Goal: Use online tool/utility: Utilize a website feature to perform a specific function

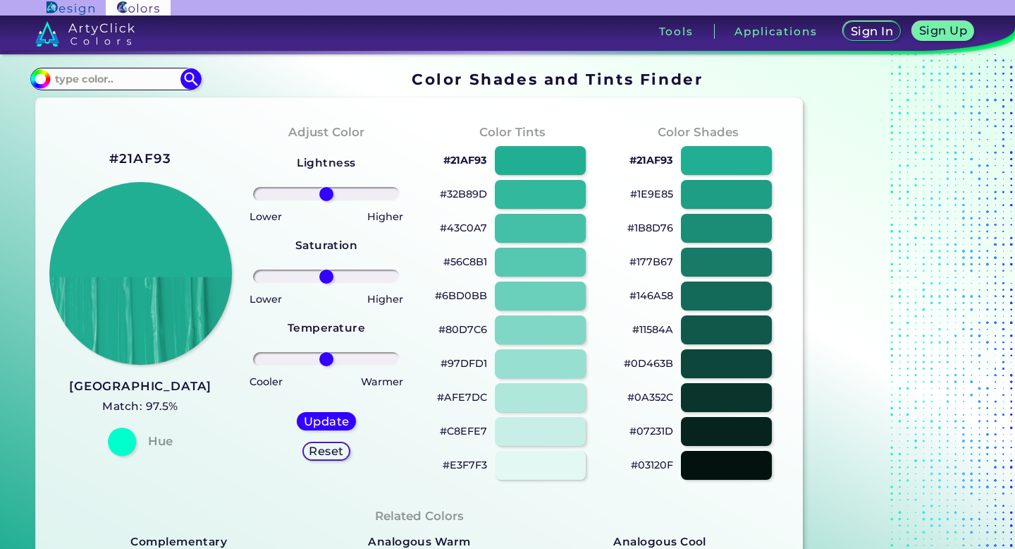
click at [408, 238] on div "Adjust Color Lightness Saturation Temperature Lower Higher Lower Higher Cooler …" at bounding box center [326, 301] width 186 height 384
click at [527, 228] on div at bounding box center [541, 228] width 92 height 29
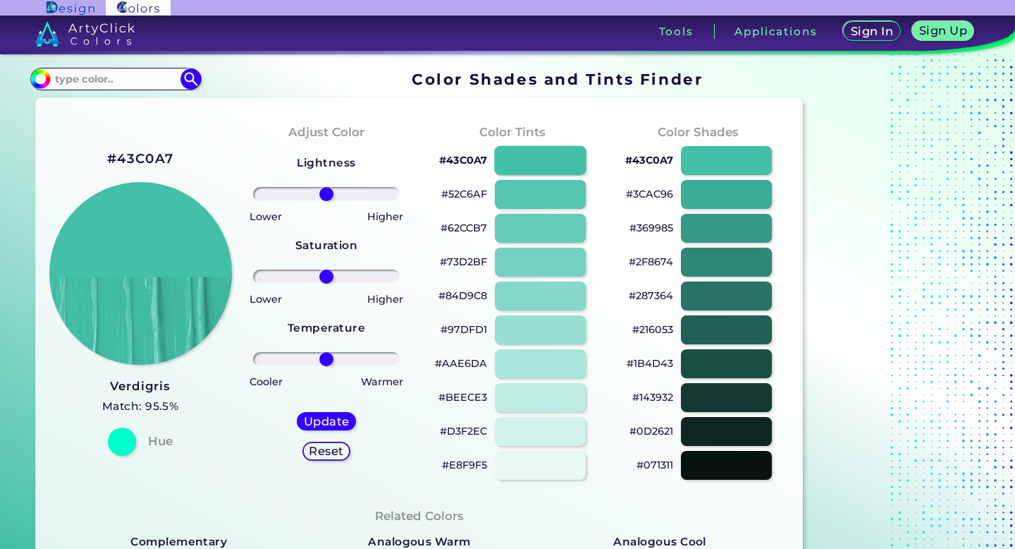
click at [532, 146] on div at bounding box center [541, 160] width 92 height 29
type input "#43c0a7"
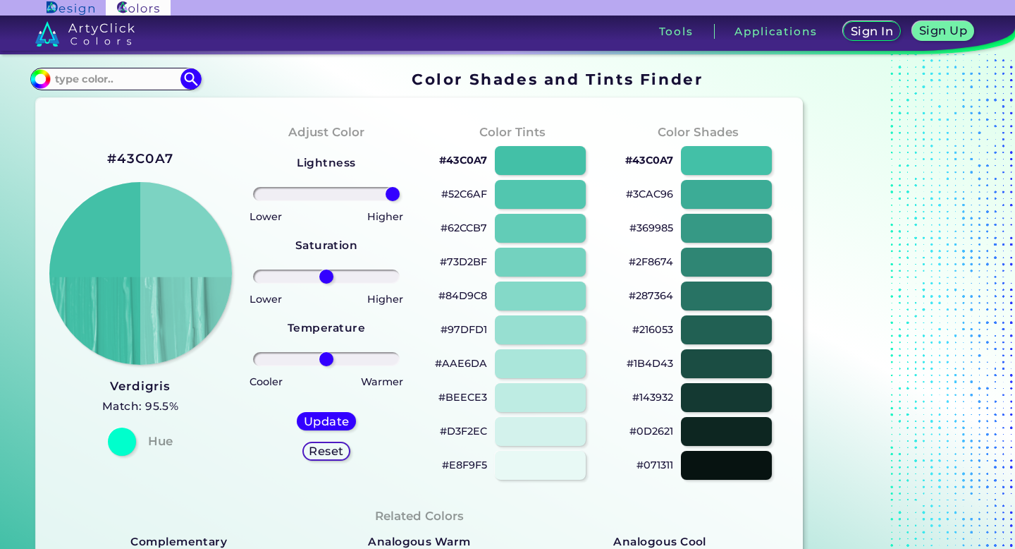
drag, startPoint x: 332, startPoint y: 195, endPoint x: 488, endPoint y: 225, distance: 158.6
type input "100"
click at [401, 201] on input "range" at bounding box center [326, 194] width 147 height 14
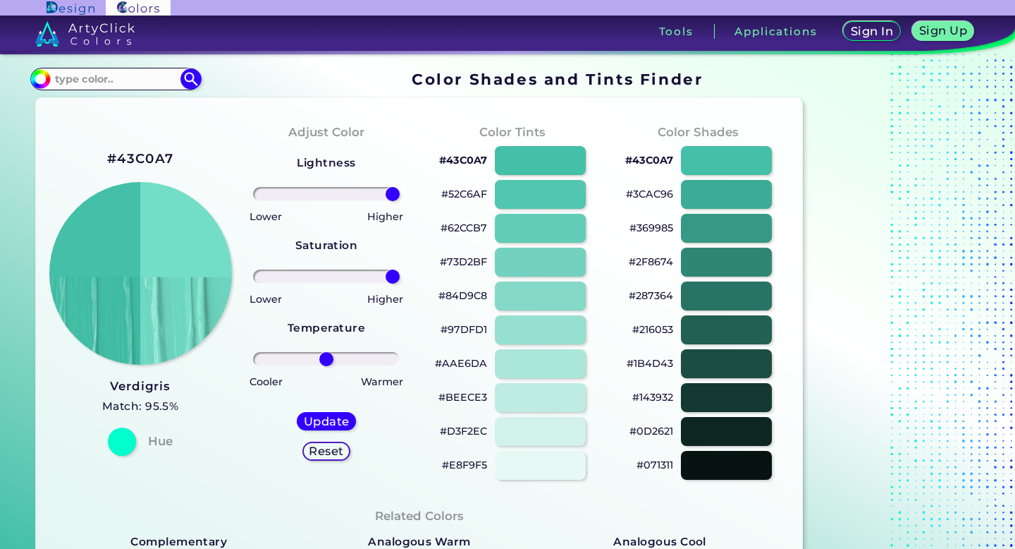
type input "100"
drag, startPoint x: 342, startPoint y: 274, endPoint x: 456, endPoint y: 276, distance: 114.2
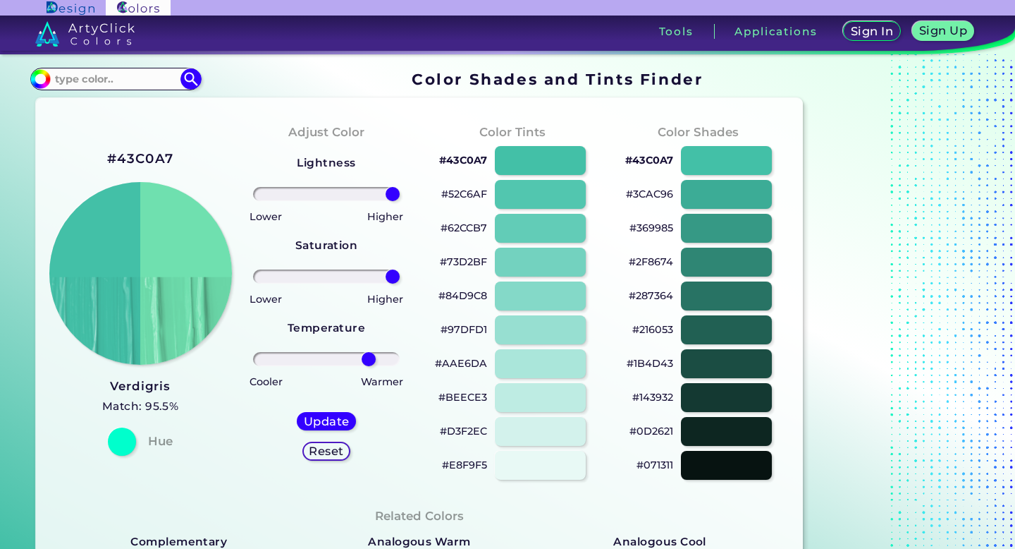
drag, startPoint x: 327, startPoint y: 355, endPoint x: 369, endPoint y: 374, distance: 46.0
type input "64"
click at [369, 366] on input "range" at bounding box center [326, 359] width 147 height 14
click at [341, 416] on h5 "Update" at bounding box center [326, 421] width 41 height 11
type input "#6fe0b1"
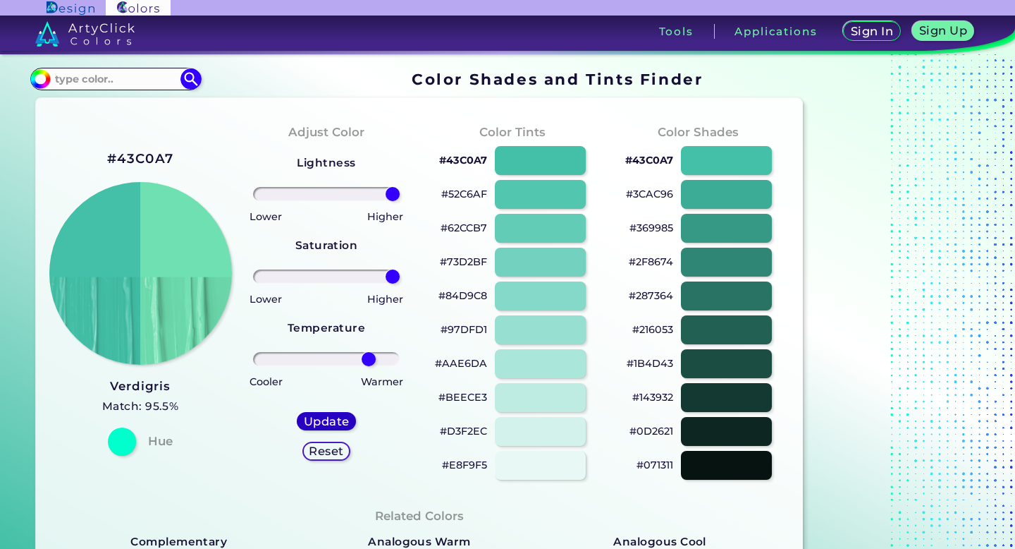
type input "0"
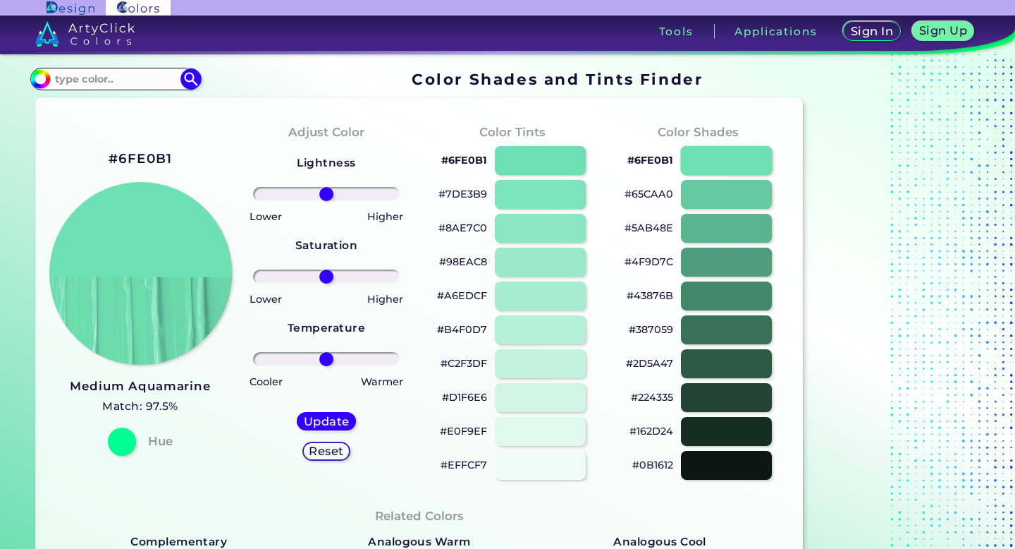
click at [709, 158] on div at bounding box center [727, 160] width 92 height 29
type input "#6fe0b1"
click at [122, 70] on input at bounding box center [115, 78] width 131 height 19
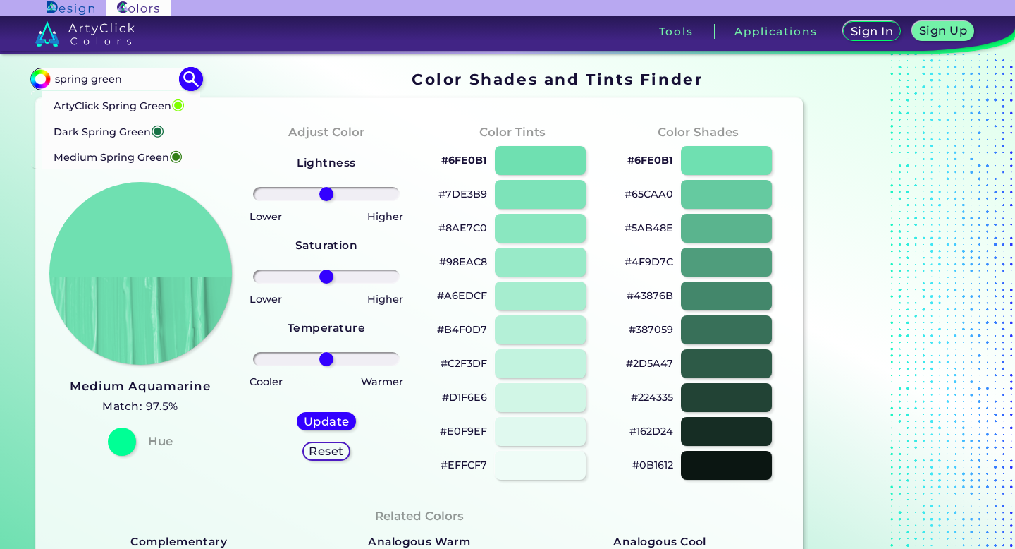
type input "spring green"
click at [133, 113] on p "ArtyClick Spring Green ◉" at bounding box center [119, 103] width 133 height 26
type input "#7fff00"
type input "#7FFF00"
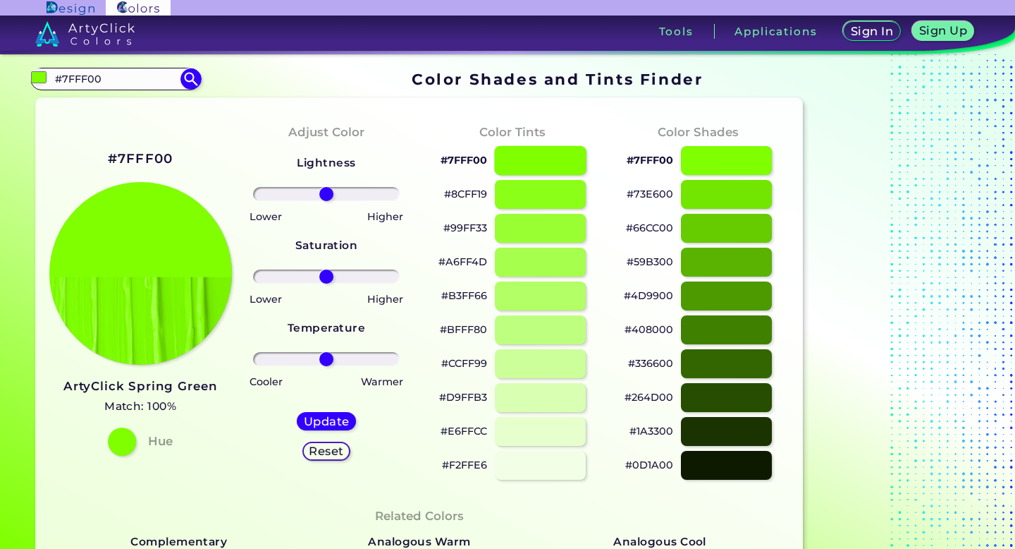
click at [568, 166] on div at bounding box center [541, 160] width 92 height 29
click at [563, 162] on div at bounding box center [541, 160] width 92 height 29
type input "#7fff00"
click at [344, 194] on input "range" at bounding box center [326, 194] width 147 height 14
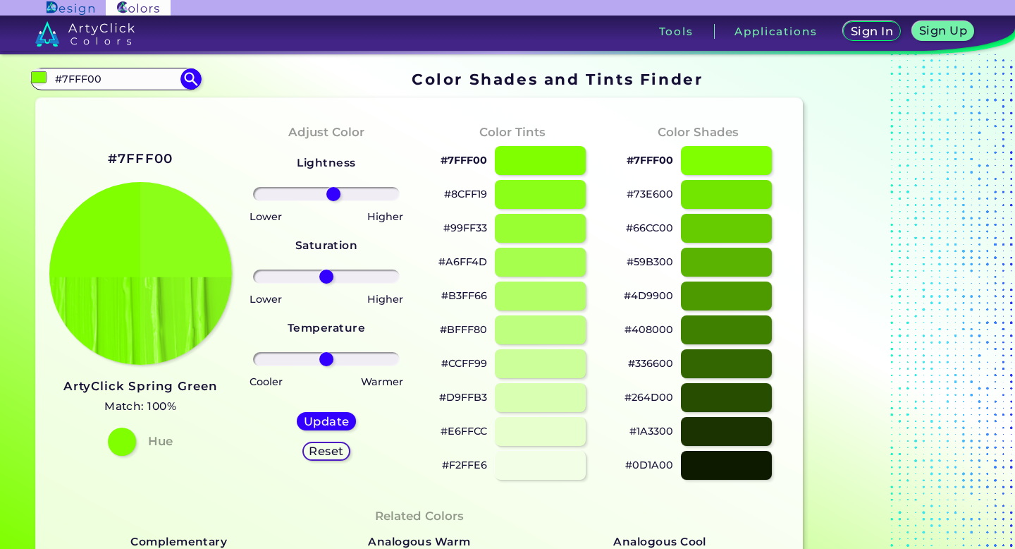
type input "11"
drag, startPoint x: 344, startPoint y: 193, endPoint x: 332, endPoint y: 188, distance: 13.2
click at [332, 188] on input "range" at bounding box center [326, 194] width 147 height 14
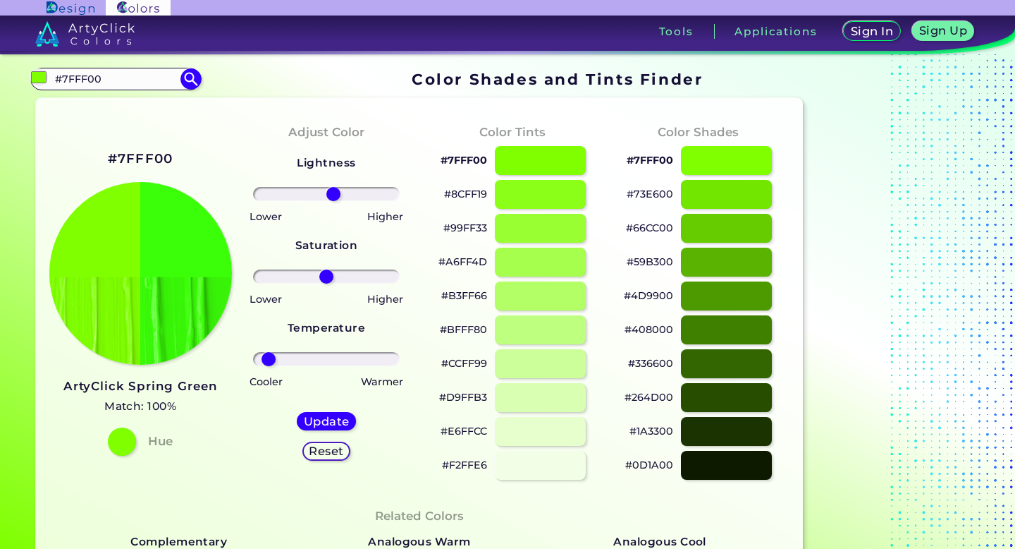
type input "-87"
drag, startPoint x: 345, startPoint y: 352, endPoint x: 269, endPoint y: 351, distance: 76.2
click at [268, 352] on input "range" at bounding box center [326, 359] width 147 height 14
click at [323, 424] on h5 "Update" at bounding box center [327, 421] width 42 height 11
type input "#3cff08"
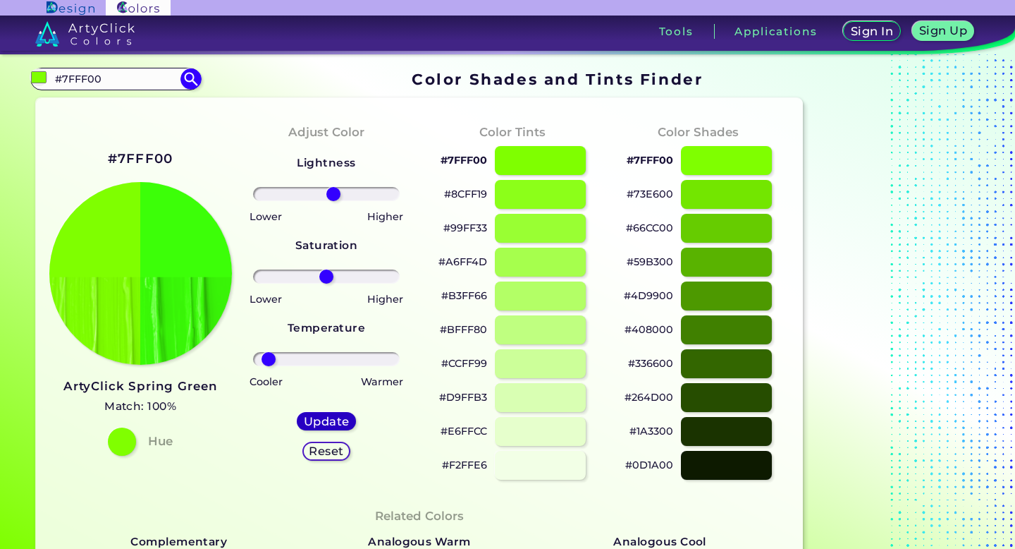
type input "0"
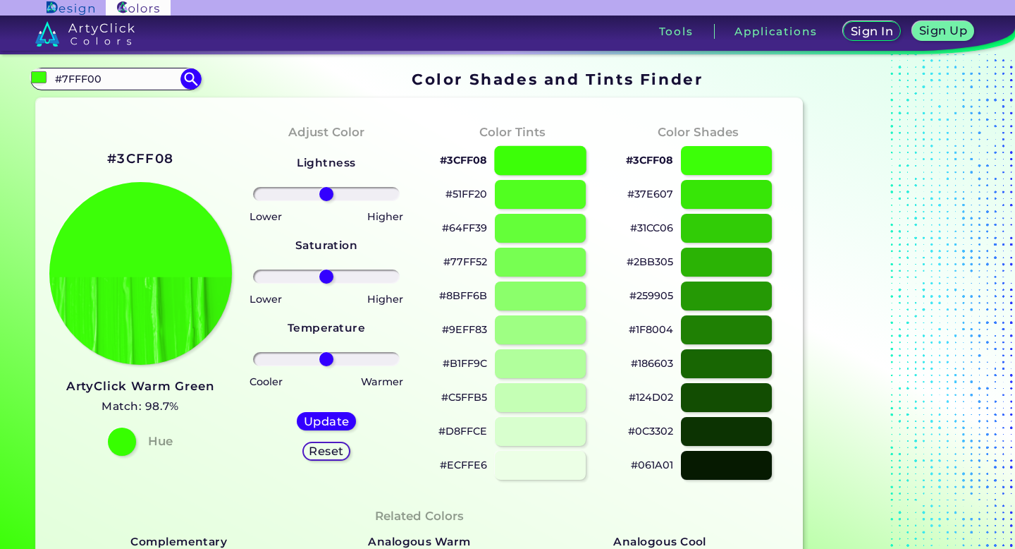
click at [536, 161] on div at bounding box center [541, 160] width 92 height 29
click at [532, 188] on div at bounding box center [541, 194] width 92 height 29
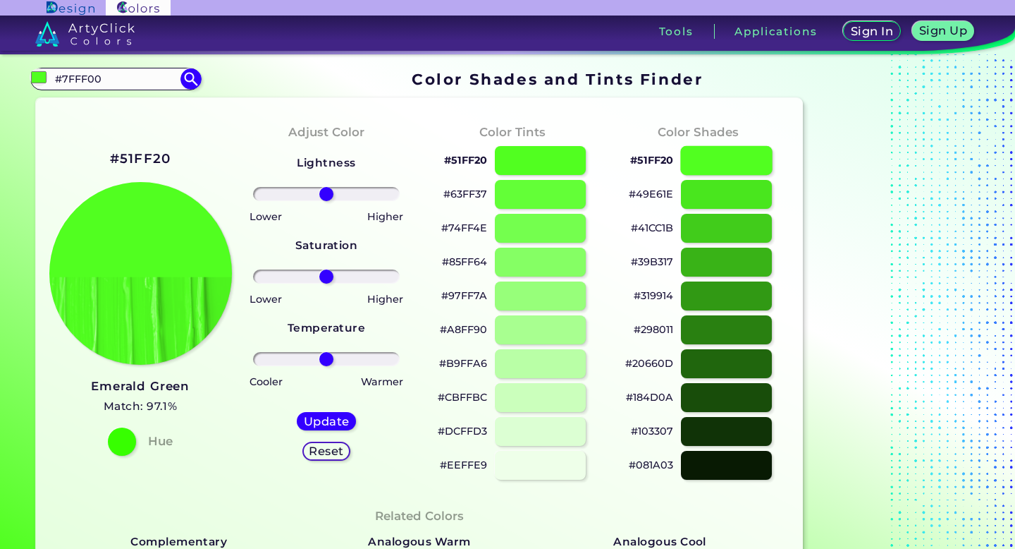
click at [685, 157] on div at bounding box center [727, 160] width 92 height 29
click at [696, 157] on div at bounding box center [727, 160] width 92 height 29
click at [707, 158] on div at bounding box center [727, 160] width 92 height 29
click at [707, 195] on div at bounding box center [727, 194] width 92 height 29
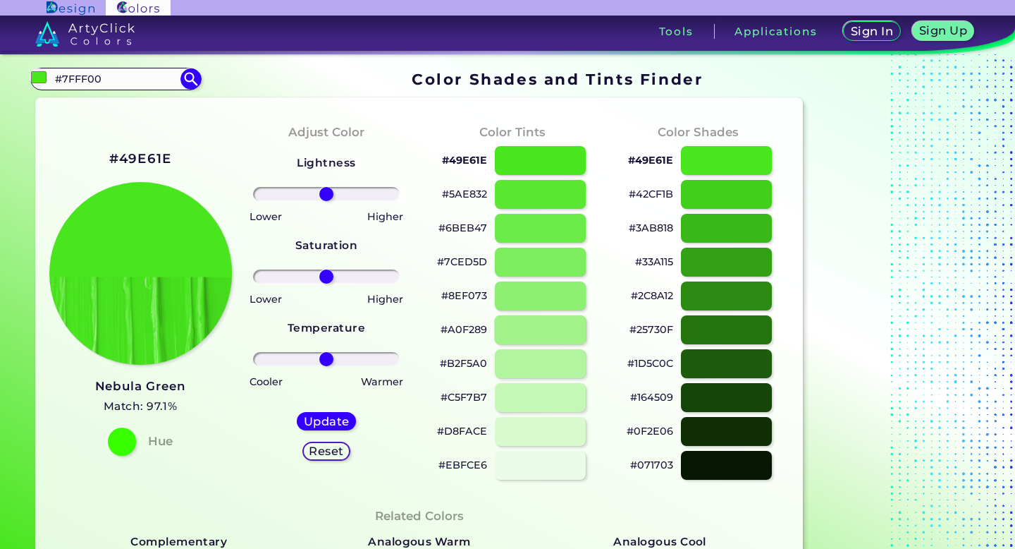
click at [551, 331] on div at bounding box center [541, 329] width 92 height 29
type input "#a0f289"
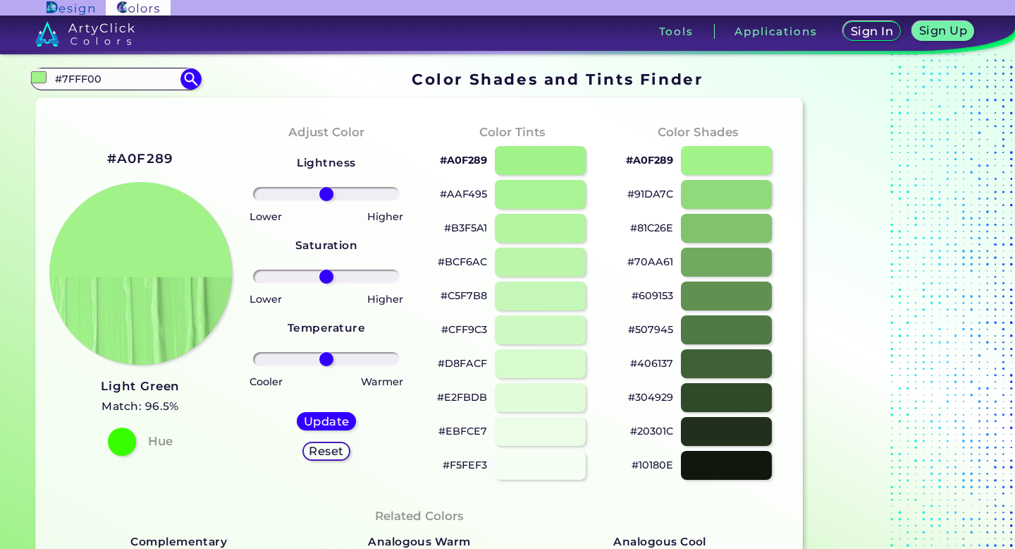
click at [329, 268] on div at bounding box center [327, 276] width 164 height 17
drag, startPoint x: 329, startPoint y: 273, endPoint x: 390, endPoint y: 283, distance: 62.1
click at [391, 283] on input "range" at bounding box center [326, 276] width 147 height 14
drag, startPoint x: 390, startPoint y: 283, endPoint x: 425, endPoint y: 283, distance: 35.3
type input "100"
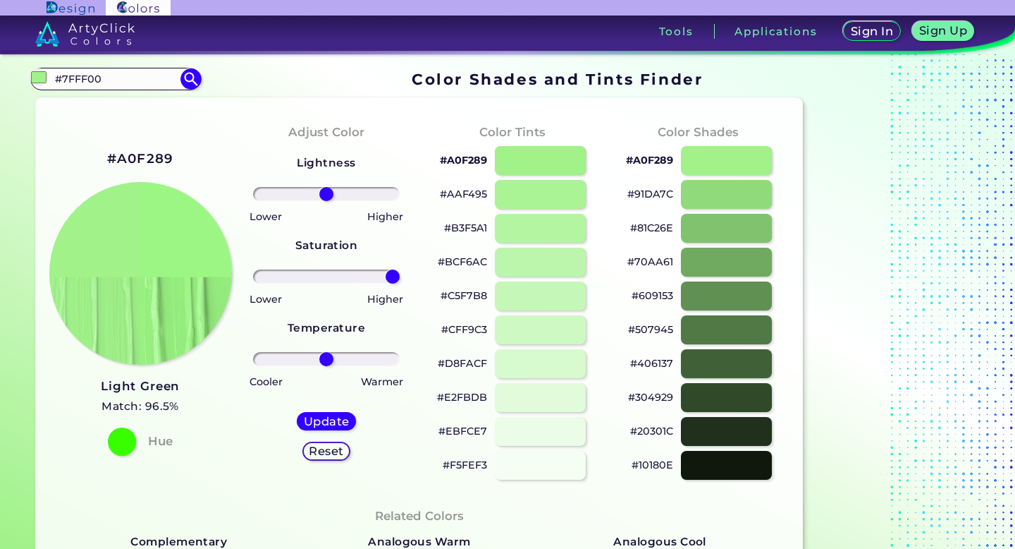
click at [401, 283] on input "range" at bounding box center [326, 276] width 147 height 14
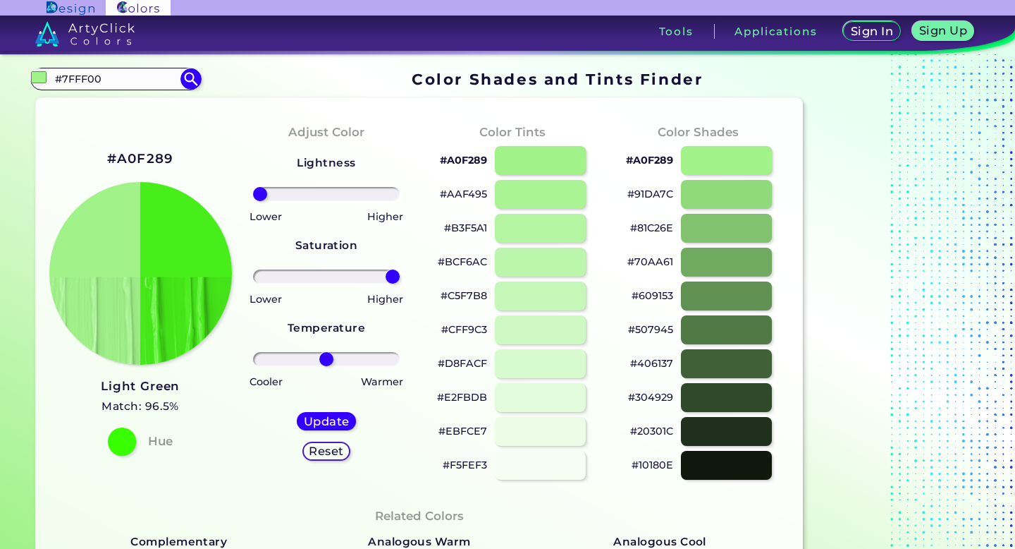
drag, startPoint x: 326, startPoint y: 193, endPoint x: 128, endPoint y: 157, distance: 202.2
type input "-100"
click at [253, 187] on input "range" at bounding box center [326, 194] width 147 height 14
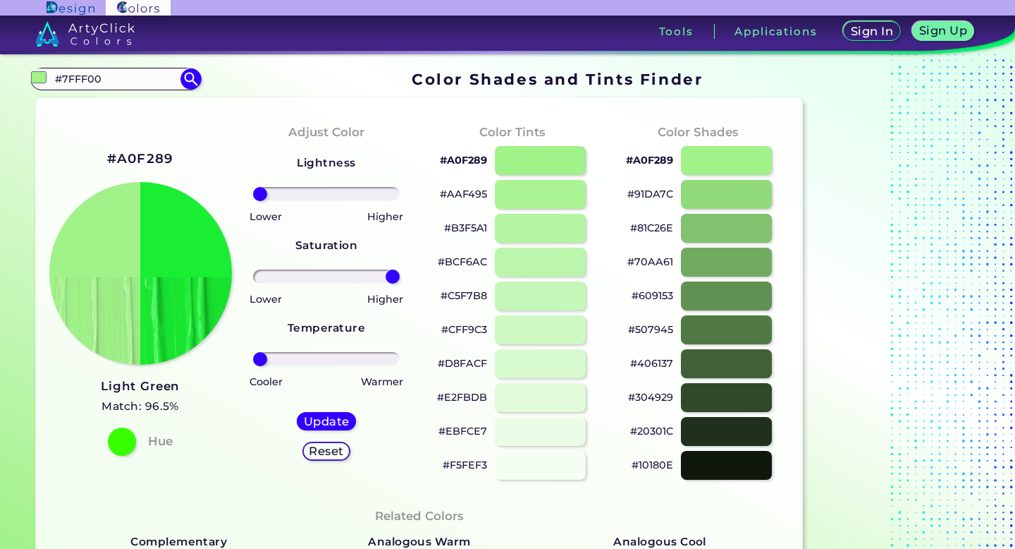
drag, startPoint x: 334, startPoint y: 357, endPoint x: 136, endPoint y: 328, distance: 199.5
type input "-100"
click at [253, 352] on input "range" at bounding box center [326, 359] width 147 height 14
click at [343, 424] on h5 "Update" at bounding box center [327, 421] width 42 height 11
type input "#1aee33"
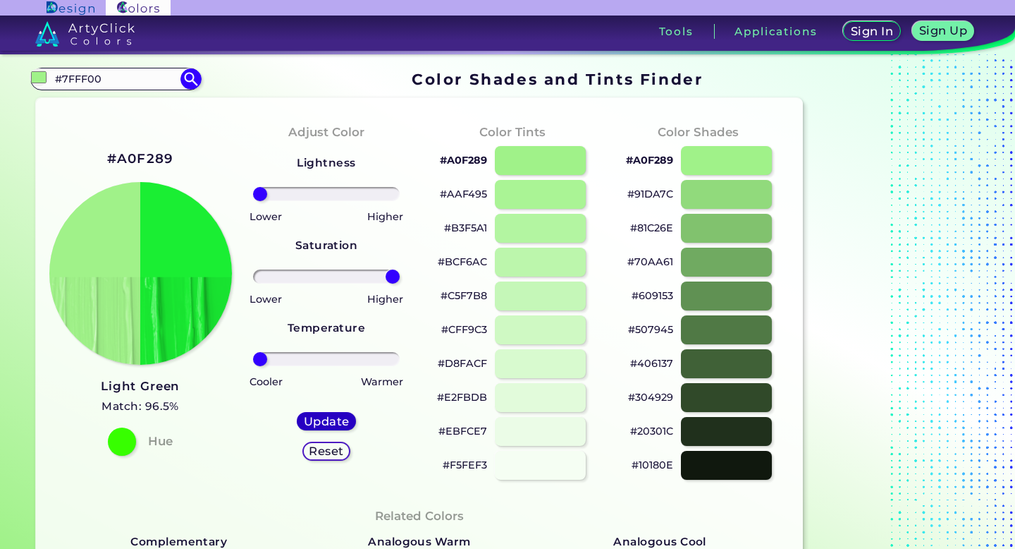
type input "0"
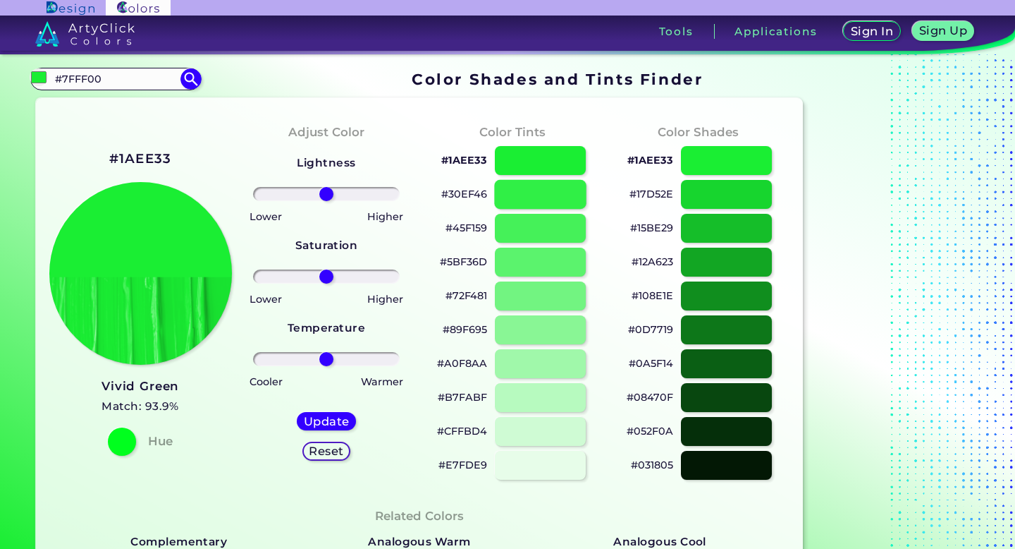
click at [574, 201] on div at bounding box center [541, 194] width 92 height 29
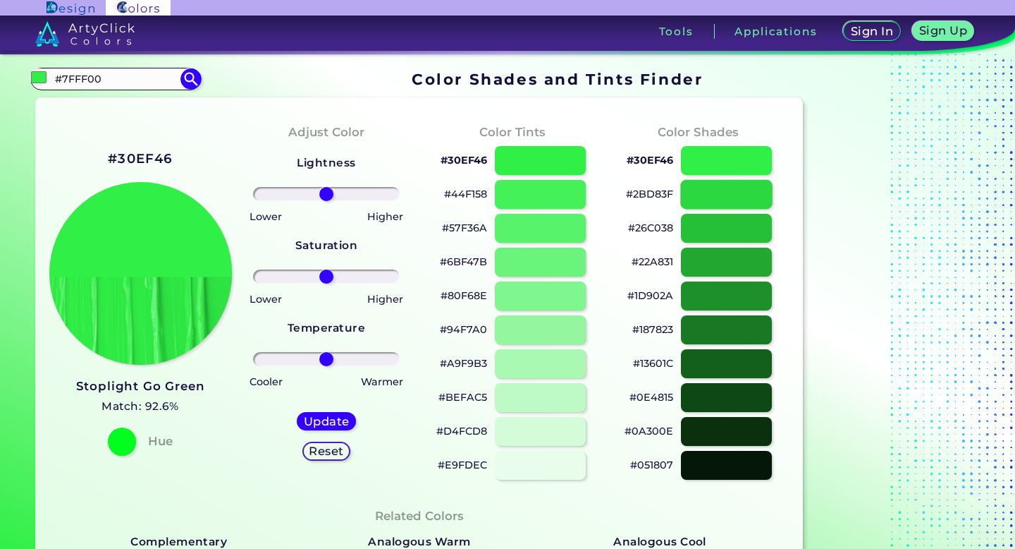
click at [701, 190] on div at bounding box center [727, 194] width 92 height 29
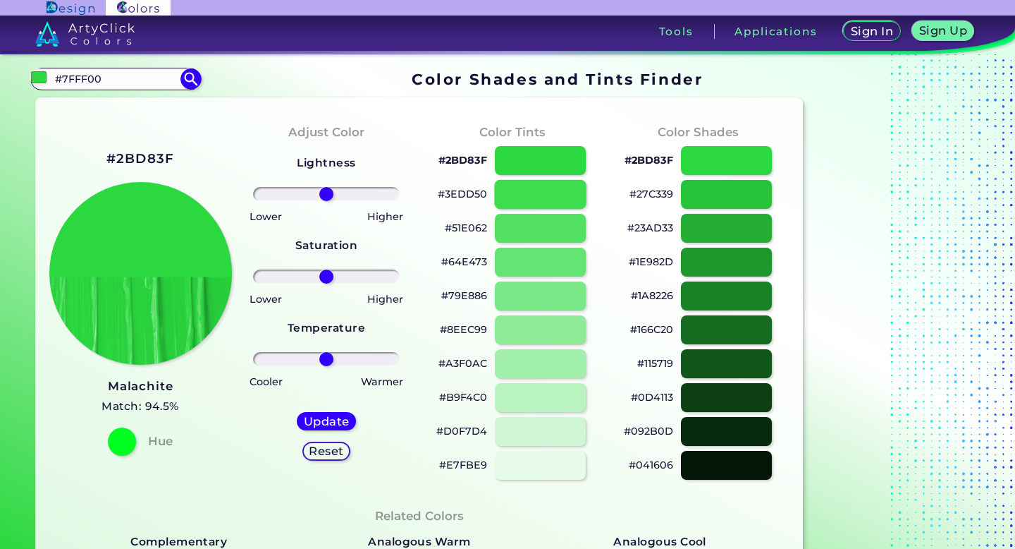
click at [554, 195] on div at bounding box center [541, 194] width 92 height 29
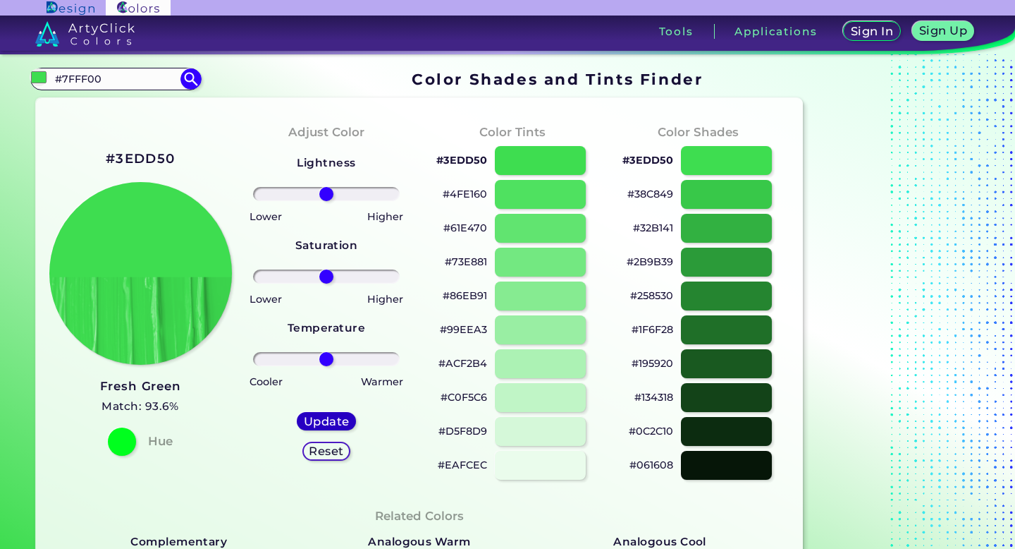
click at [344, 423] on h5 "Update" at bounding box center [327, 421] width 42 height 11
type input "#40dd53"
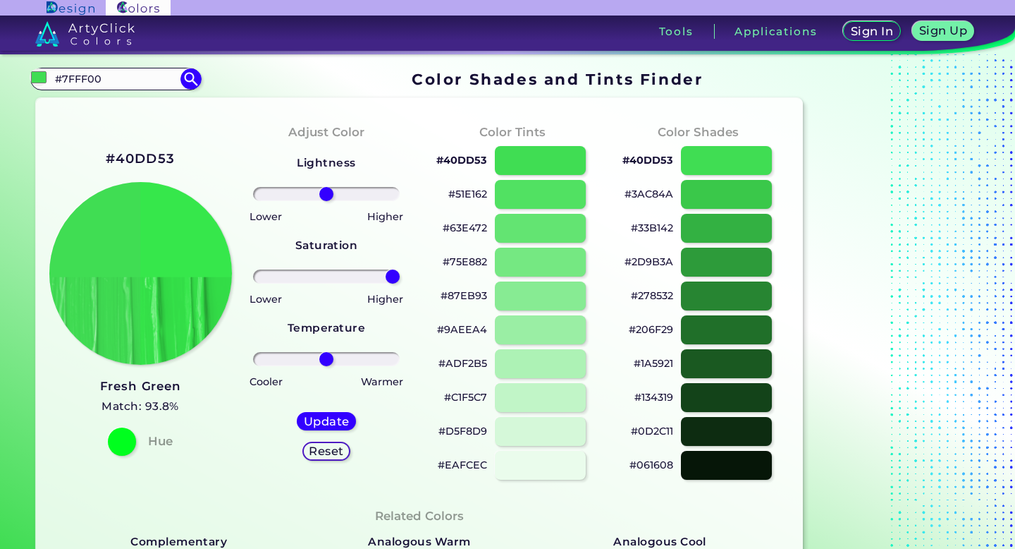
type input "100"
drag, startPoint x: 336, startPoint y: 271, endPoint x: 410, endPoint y: 262, distance: 75.3
click at [410, 270] on div "Adjust Color Lightness Saturation Temperature Lower Higher Lower Higher Cooler …" at bounding box center [326, 301] width 186 height 384
click at [312, 411] on div "Update Reset" at bounding box center [327, 436] width 82 height 71
click at [313, 417] on h5 "Update" at bounding box center [327, 421] width 42 height 11
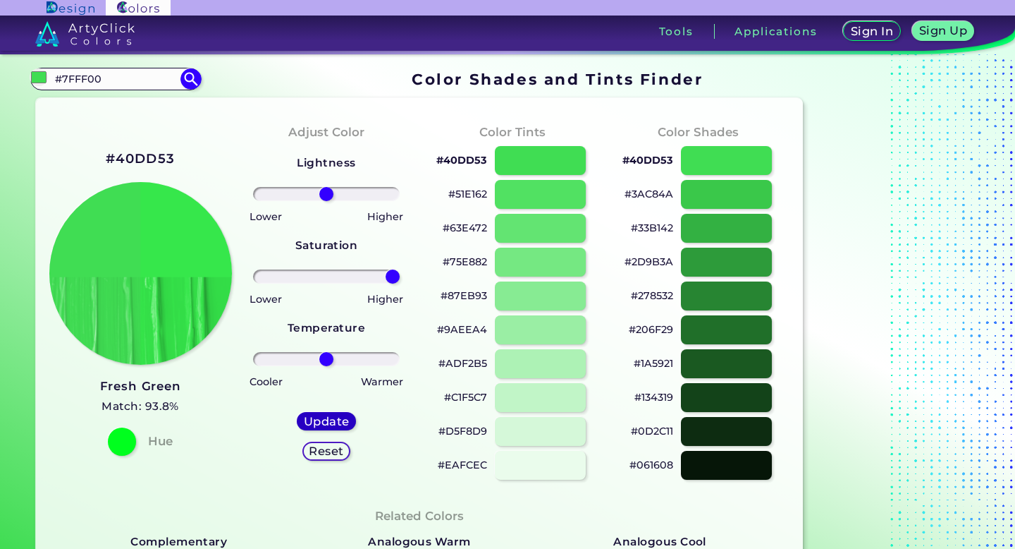
type input "#36e74b"
type input "0"
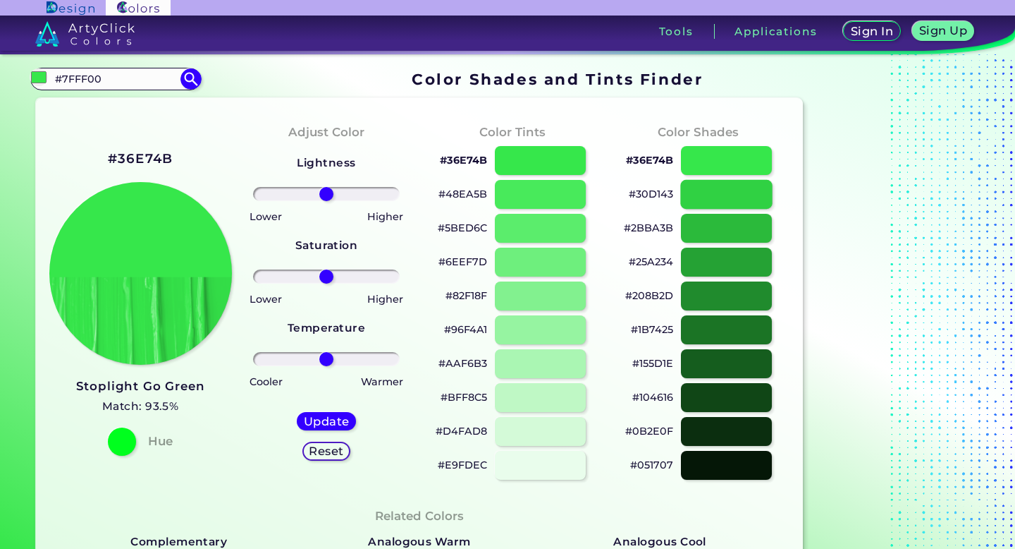
click at [735, 205] on div at bounding box center [727, 194] width 92 height 29
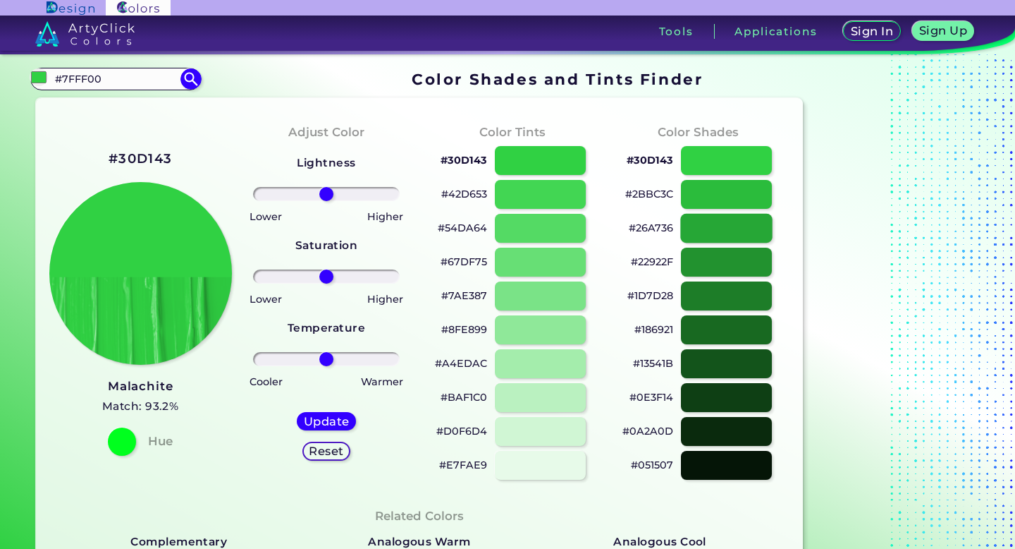
click at [722, 232] on div at bounding box center [727, 228] width 92 height 29
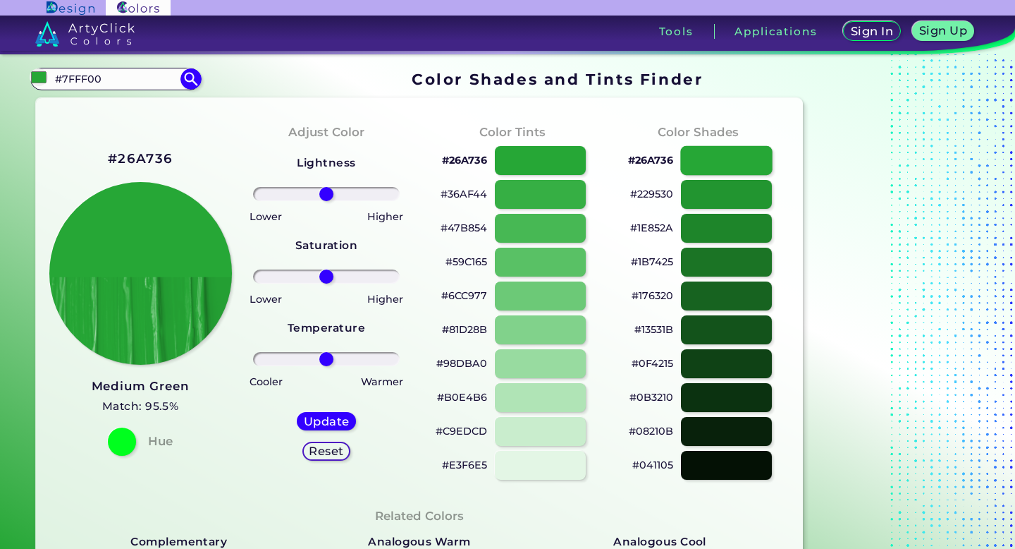
click at [706, 161] on div at bounding box center [727, 160] width 92 height 29
type input "#26a736"
drag, startPoint x: 326, startPoint y: 281, endPoint x: 424, endPoint y: 280, distance: 98.0
type input "100"
click at [401, 281] on input "range" at bounding box center [326, 276] width 147 height 14
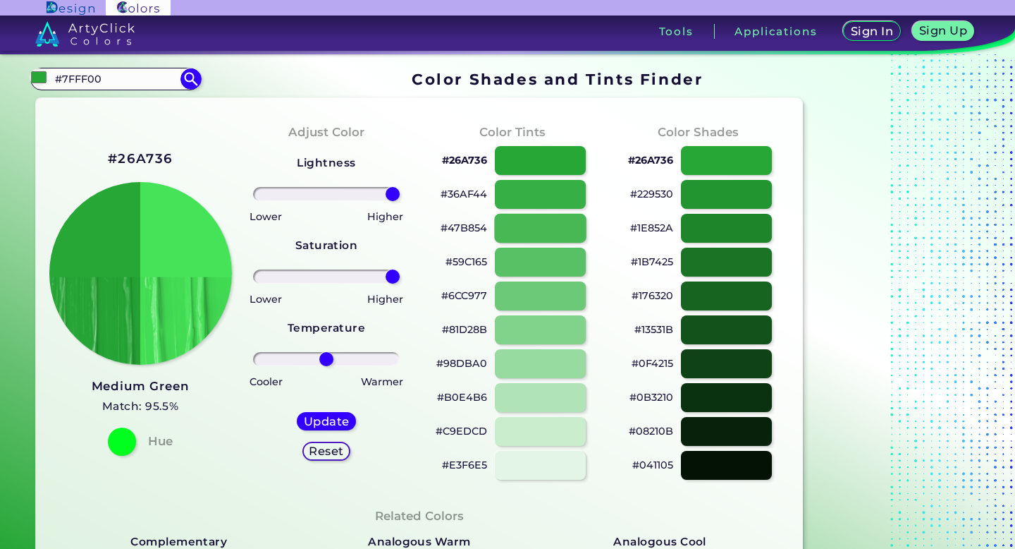
drag, startPoint x: 327, startPoint y: 199, endPoint x: 549, endPoint y: 216, distance: 222.1
type input "100"
click at [401, 201] on input "range" at bounding box center [326, 194] width 147 height 14
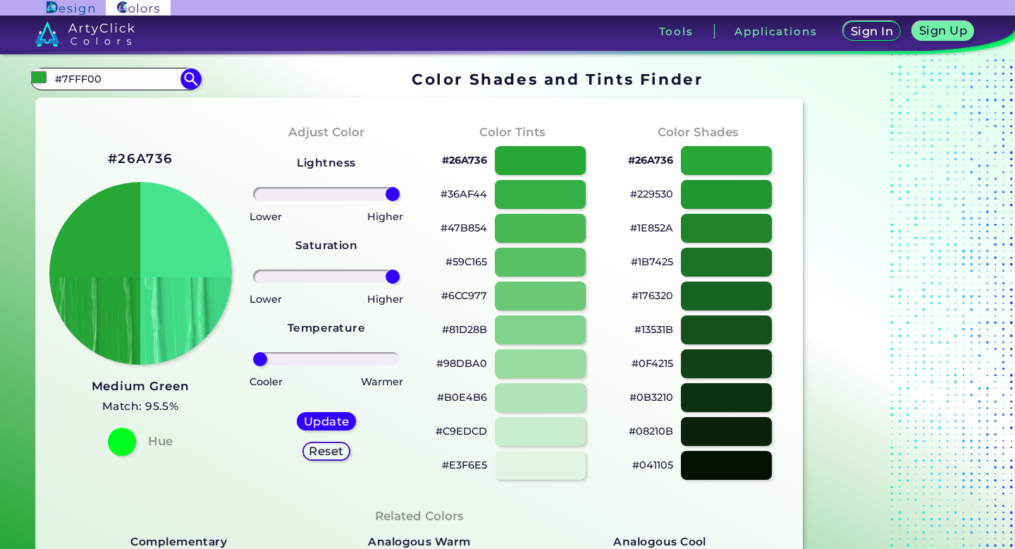
type input "-100"
drag, startPoint x: 329, startPoint y: 361, endPoint x: 241, endPoint y: 360, distance: 87.4
click at [241, 360] on div "Adjust Color Lightness Saturation Temperature Lower Higher Lower Higher Cooler …" at bounding box center [326, 301] width 186 height 384
click at [332, 421] on h5 "Update" at bounding box center [326, 421] width 41 height 11
type input "#45e38c"
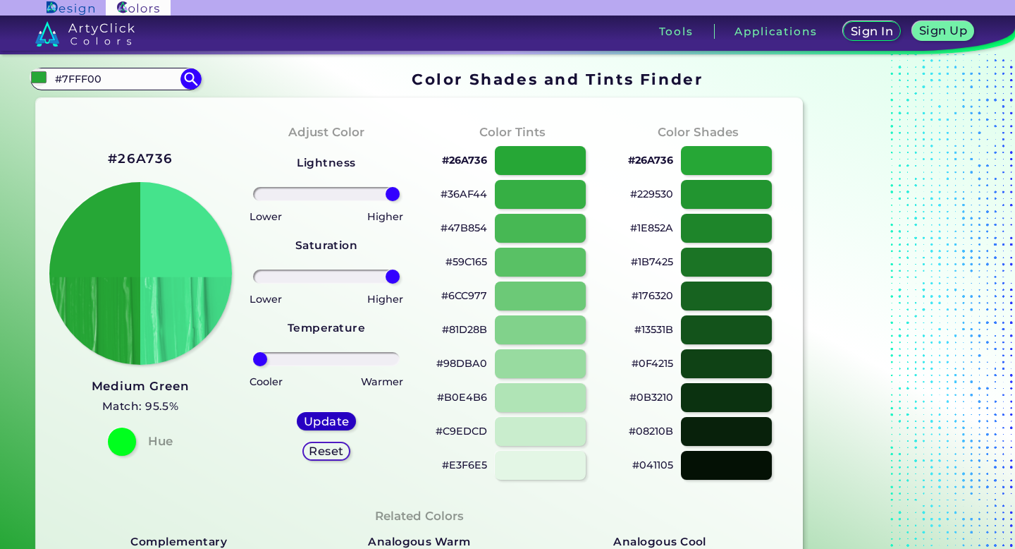
type input "0"
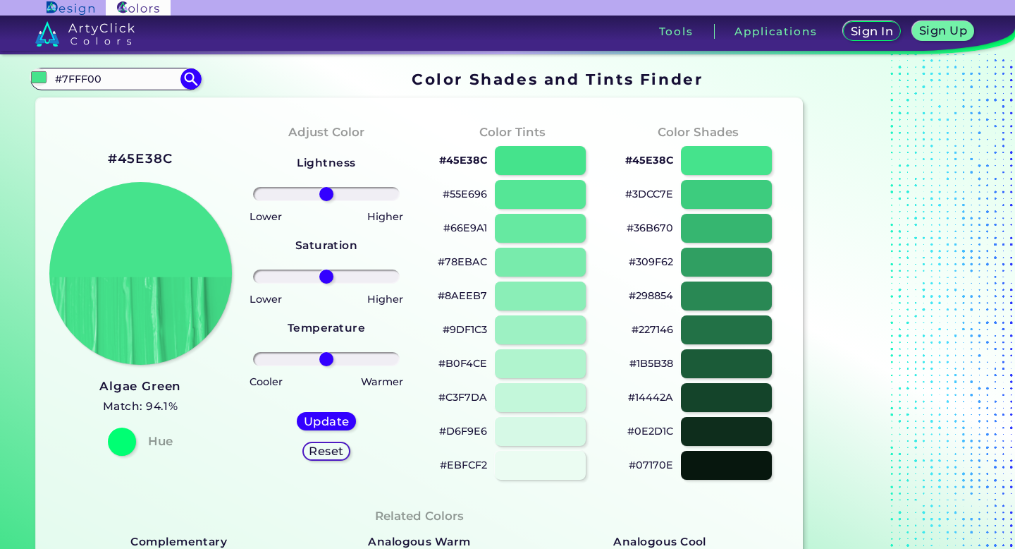
drag, startPoint x: 164, startPoint y: 73, endPoint x: 36, endPoint y: 63, distance: 128.0
drag, startPoint x: 102, startPoint y: 78, endPoint x: 42, endPoint y: 77, distance: 59.9
click at [42, 78] on div "#45e38c #7FFF00 ArtyClick Spring Green ◉ Dark Spring Green ◉ Medium Spring Gree…" at bounding box center [115, 79] width 171 height 23
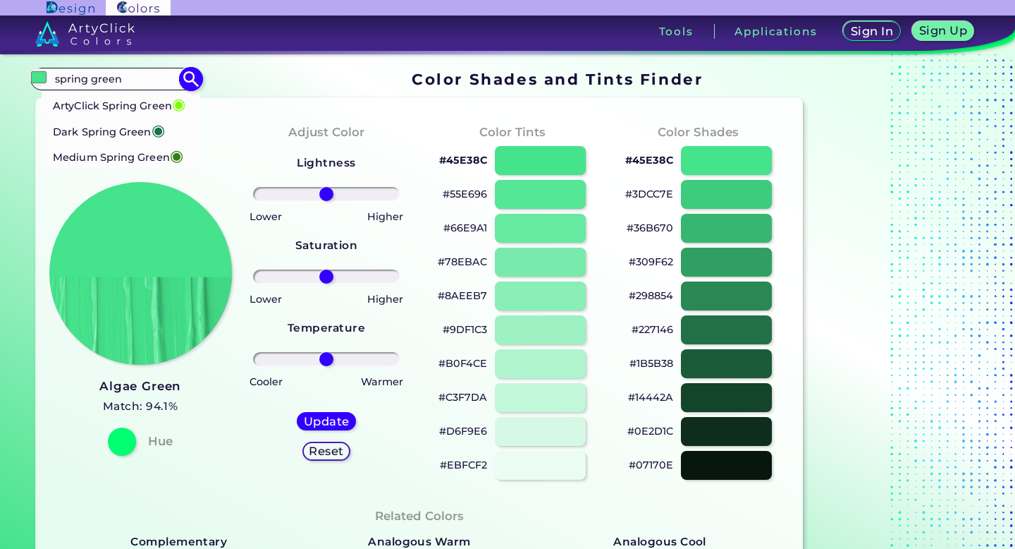
type input "spring green"
click at [194, 78] on img at bounding box center [191, 78] width 25 height 25
click at [337, 123] on h4 "Adjust Color" at bounding box center [326, 132] width 76 height 20
click at [192, 83] on img at bounding box center [191, 78] width 25 height 25
click at [152, 114] on p "ArtyClick Spring Green ◉" at bounding box center [119, 103] width 133 height 26
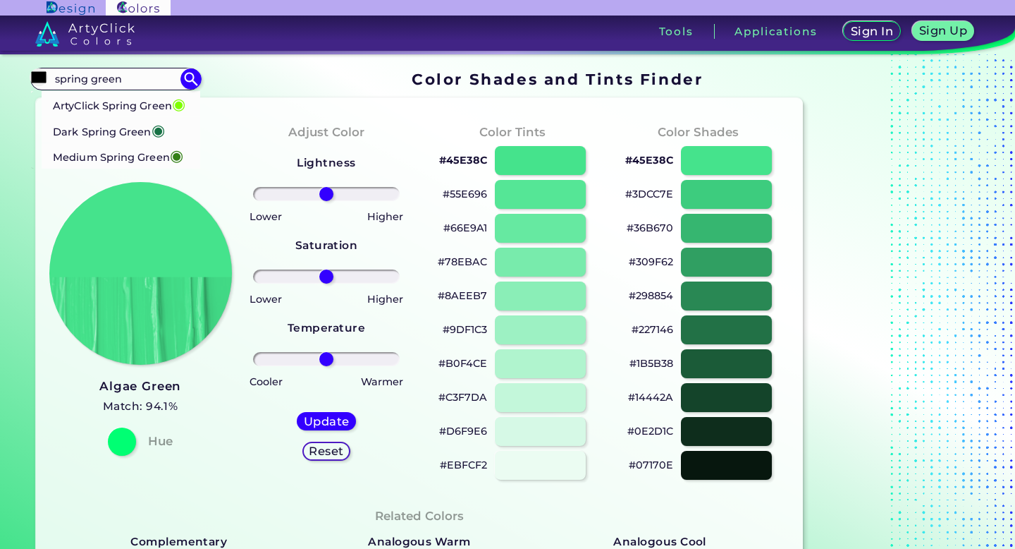
type input "#7fff00"
type input "#7FFF00"
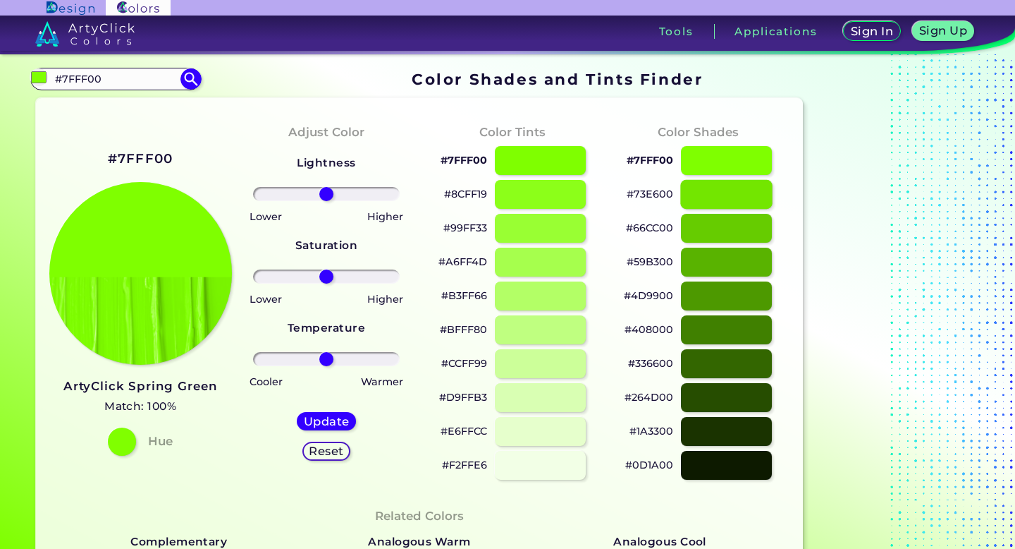
click at [724, 195] on div at bounding box center [727, 194] width 92 height 29
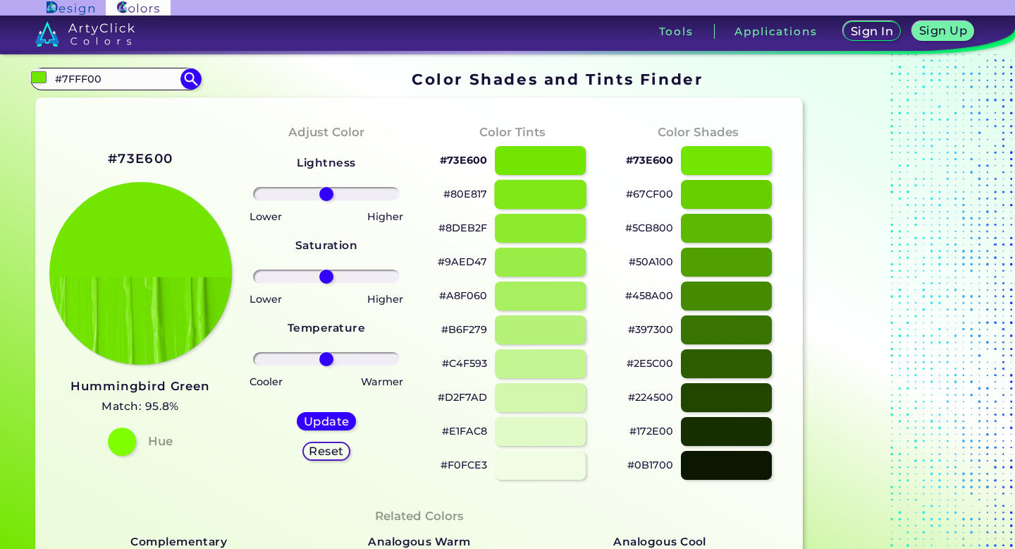
click at [513, 190] on div at bounding box center [541, 194] width 92 height 29
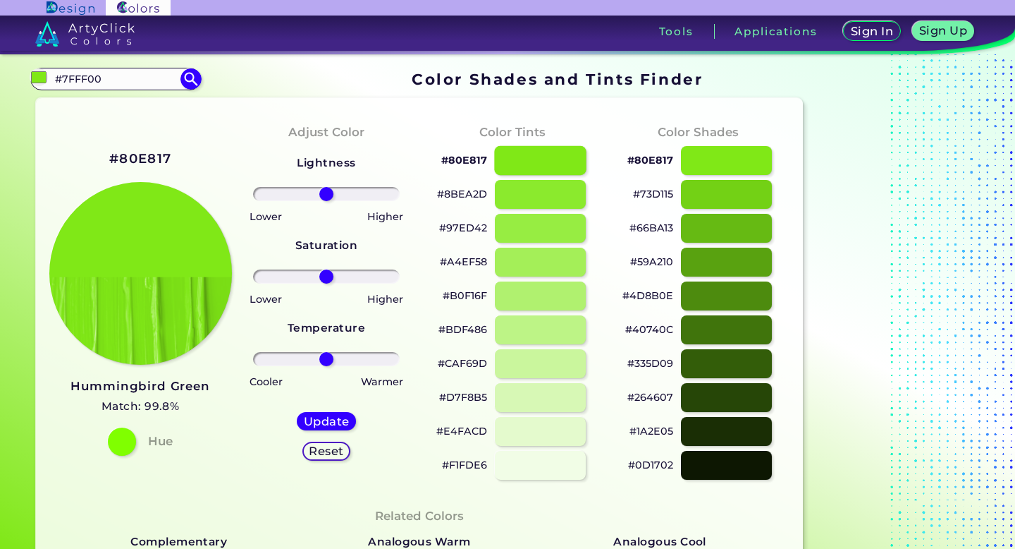
click at [518, 165] on div at bounding box center [541, 160] width 92 height 29
click at [518, 159] on div at bounding box center [541, 160] width 92 height 29
click at [692, 167] on div at bounding box center [727, 160] width 92 height 29
click at [568, 165] on div at bounding box center [541, 160] width 92 height 29
click at [561, 334] on div at bounding box center [541, 329] width 92 height 29
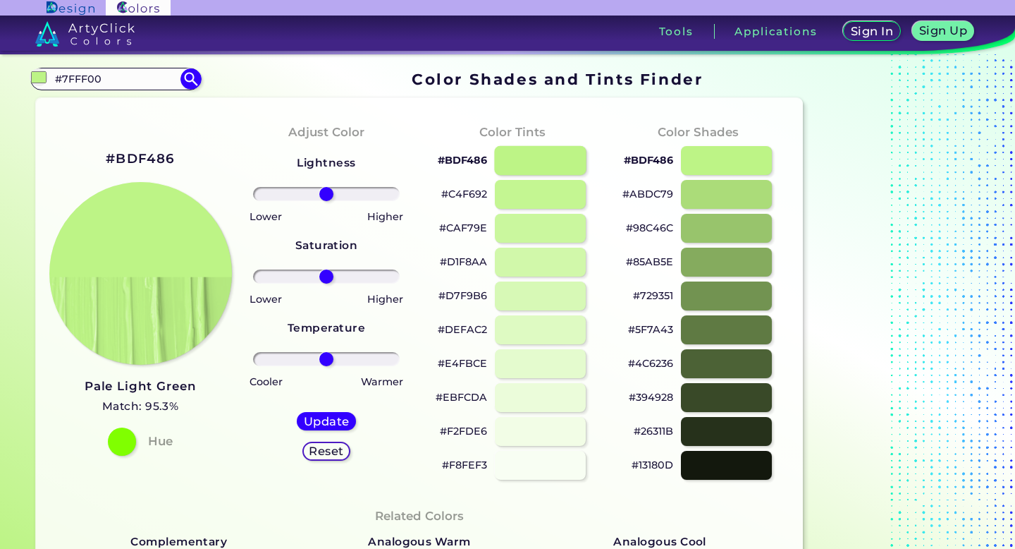
click at [560, 171] on div at bounding box center [541, 160] width 92 height 29
type input "#bdf486"
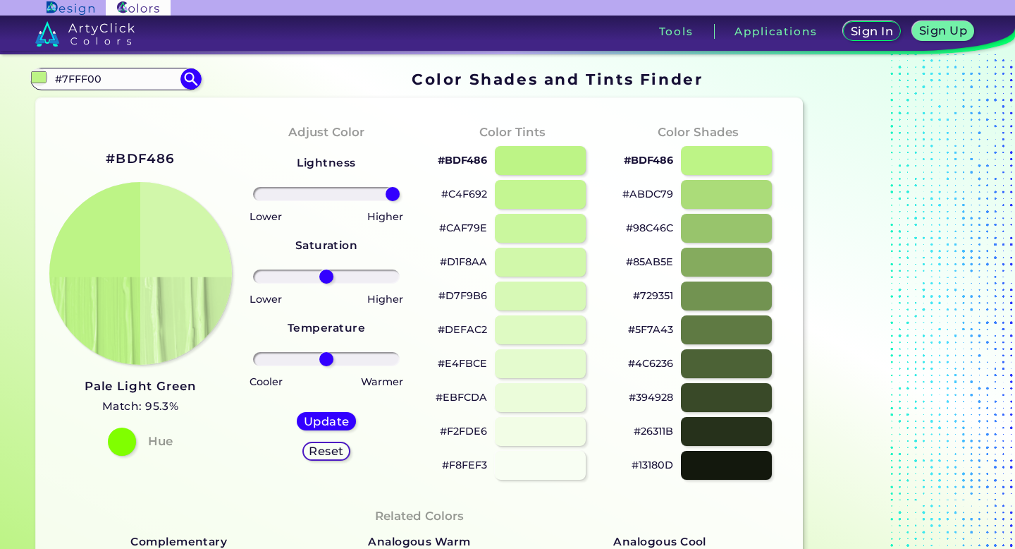
drag, startPoint x: 324, startPoint y: 200, endPoint x: 443, endPoint y: 204, distance: 118.5
type input "100"
click at [401, 201] on input "range" at bounding box center [326, 194] width 147 height 14
drag, startPoint x: 329, startPoint y: 278, endPoint x: 416, endPoint y: 276, distance: 86.7
type input "100"
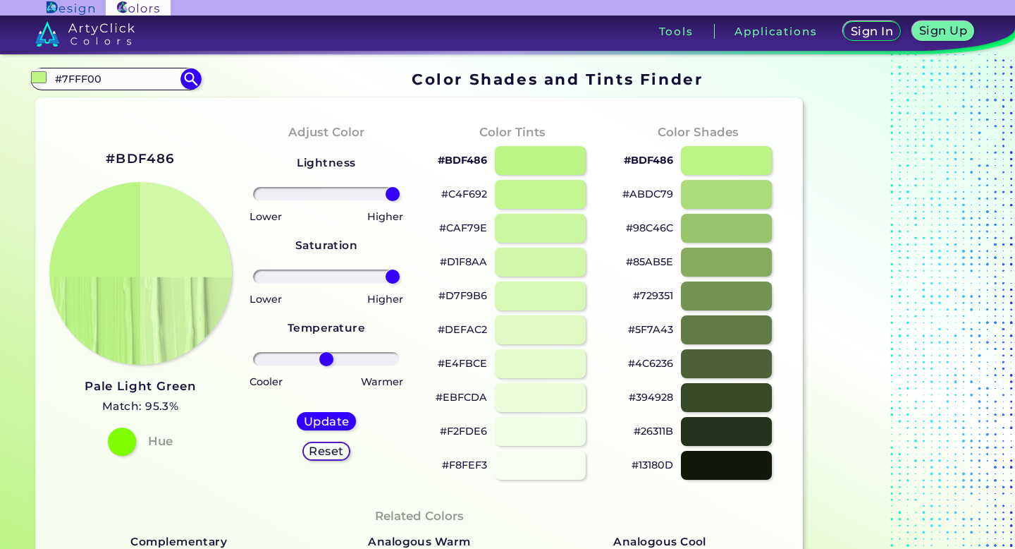
click at [401, 280] on input "range" at bounding box center [326, 276] width 147 height 14
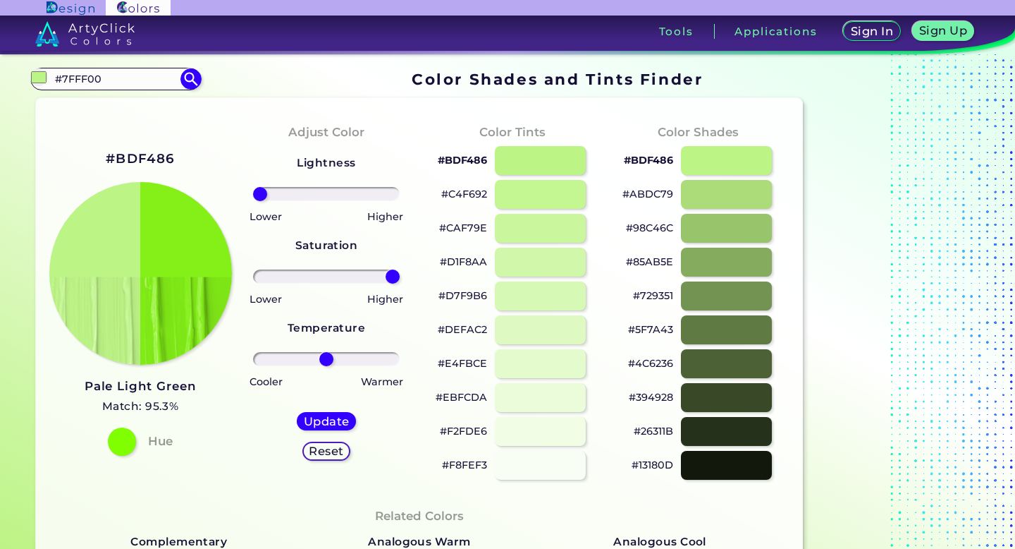
type input "-100"
drag, startPoint x: 367, startPoint y: 188, endPoint x: 200, endPoint y: 203, distance: 167.8
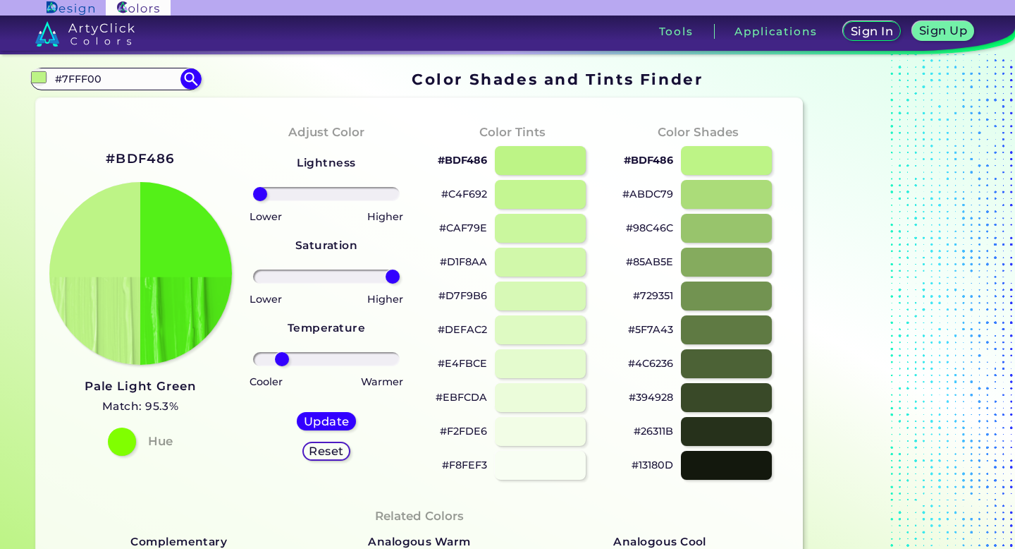
drag, startPoint x: 326, startPoint y: 360, endPoint x: 282, endPoint y: 361, distance: 43.7
type input "-67"
click at [282, 361] on input "range" at bounding box center [326, 359] width 147 height 14
click at [318, 422] on h5 "Update" at bounding box center [326, 421] width 41 height 11
type input "#54f018"
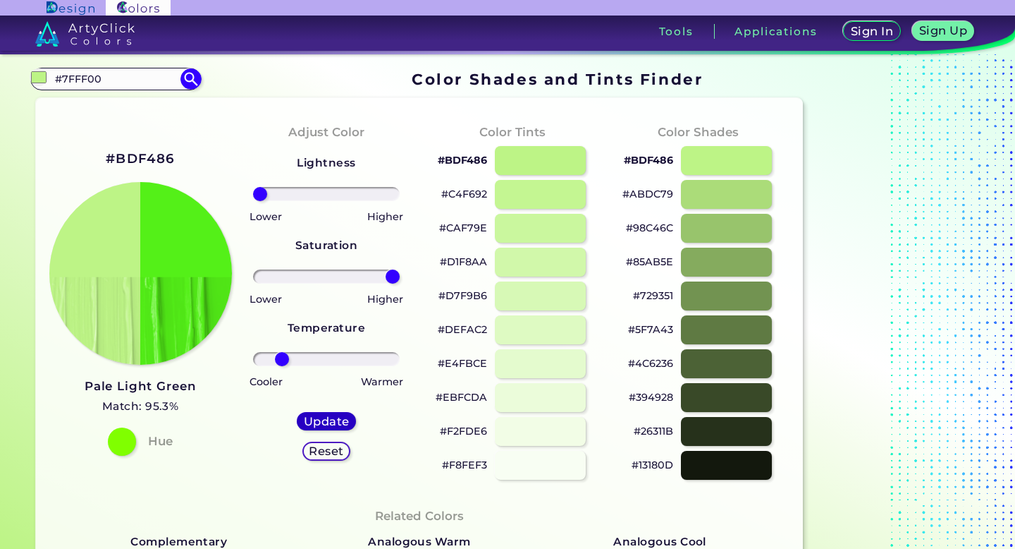
type input "0"
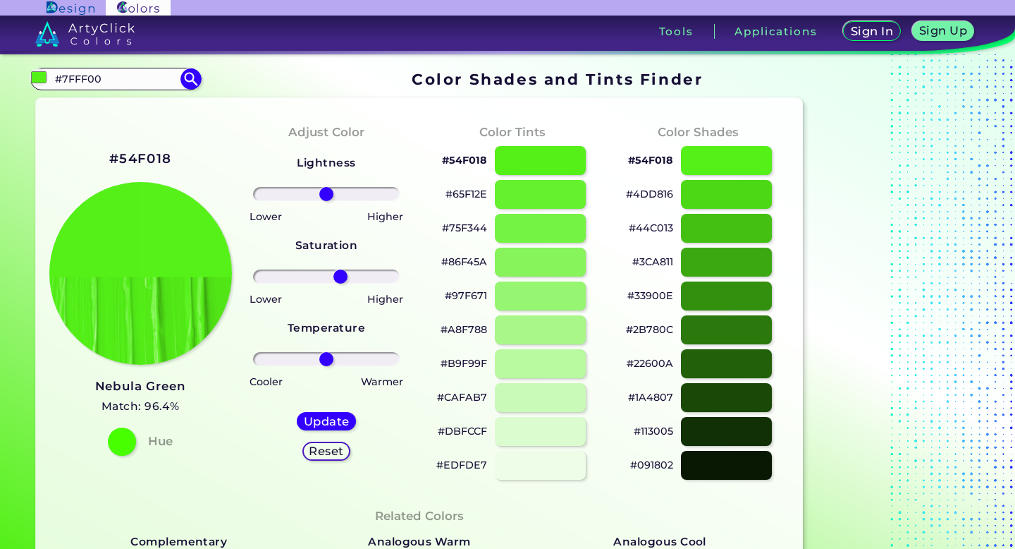
drag, startPoint x: 335, startPoint y: 279, endPoint x: 350, endPoint y: 280, distance: 14.8
click at [342, 280] on input "range" at bounding box center [326, 276] width 147 height 14
type input "100"
drag, startPoint x: 351, startPoint y: 280, endPoint x: 439, endPoint y: 279, distance: 88.2
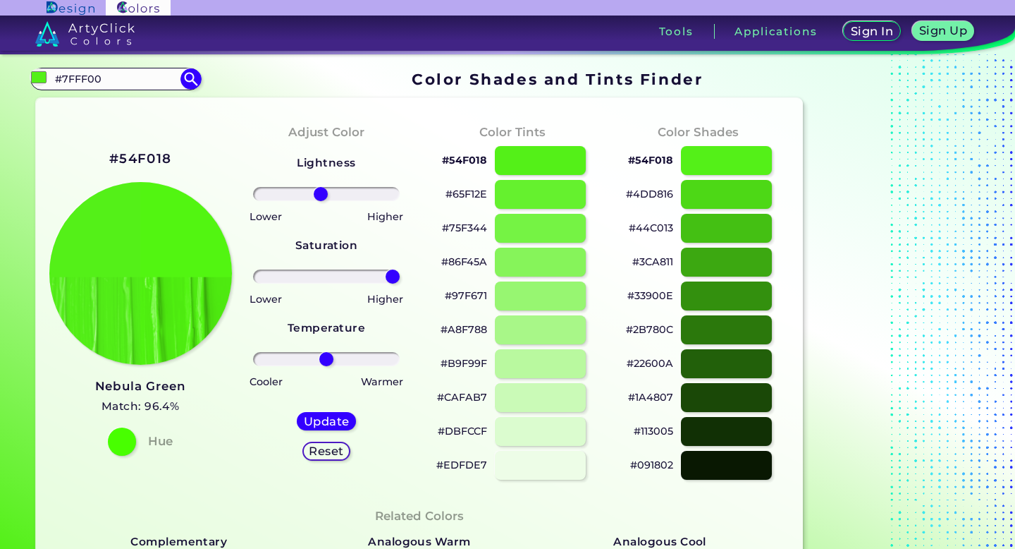
type input "-8"
drag, startPoint x: 311, startPoint y: 193, endPoint x: 319, endPoint y: 209, distance: 17.7
click at [320, 209] on div "Lightness Saturation Temperature Lower Higher Lower Higher Cooler Warmer Update…" at bounding box center [327, 312] width 164 height 338
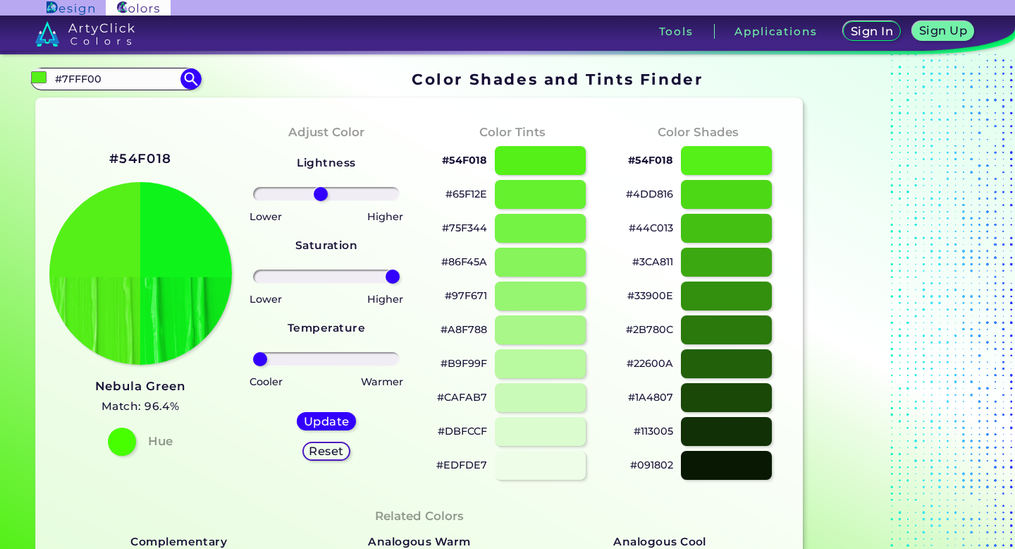
drag, startPoint x: 320, startPoint y: 351, endPoint x: 236, endPoint y: 333, distance: 85.9
type input "-100"
click at [253, 352] on input "range" at bounding box center [326, 359] width 147 height 14
click at [319, 416] on h5 "Update" at bounding box center [327, 421] width 42 height 11
type input "#0ef41a"
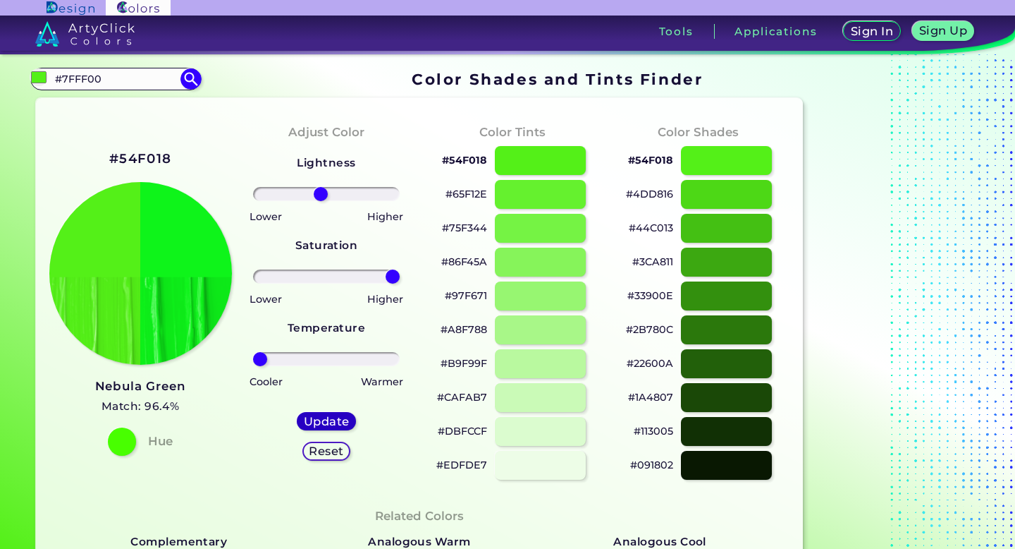
type input "0"
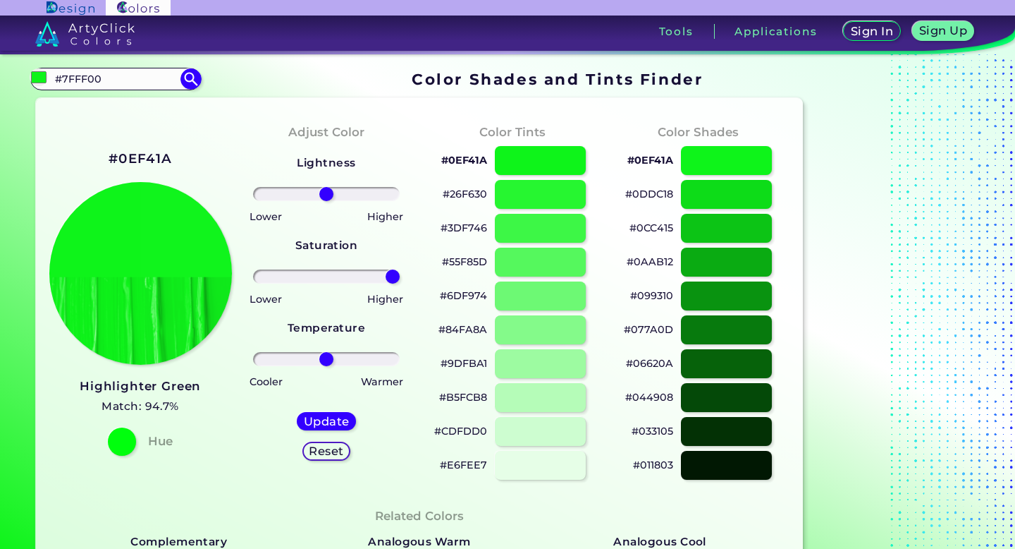
drag, startPoint x: 331, startPoint y: 276, endPoint x: 453, endPoint y: 273, distance: 122.7
type input "100"
click at [401, 274] on input "range" at bounding box center [326, 276] width 147 height 14
click at [351, 417] on div "Update" at bounding box center [327, 421] width 54 height 17
type input "#0df719"
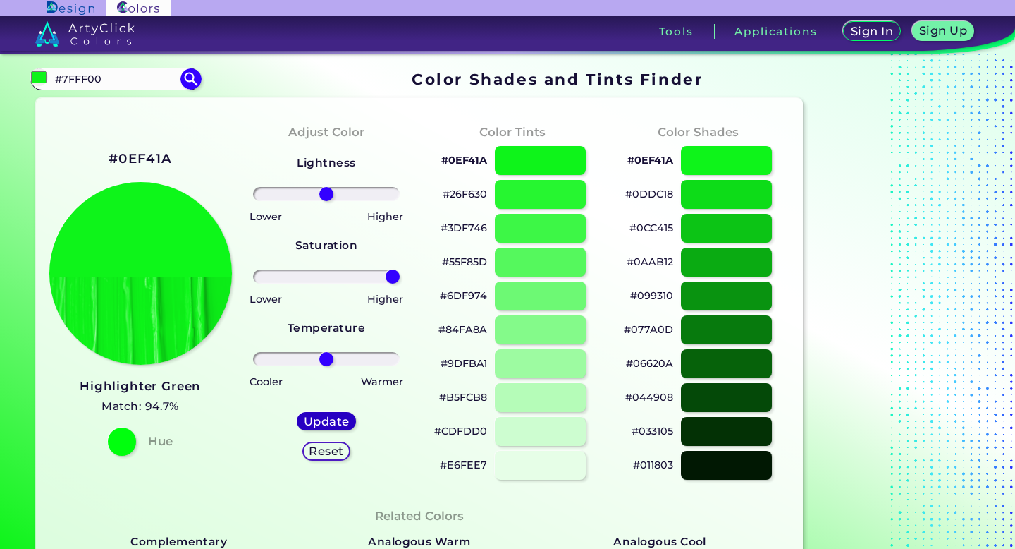
type input "0"
drag, startPoint x: 324, startPoint y: 264, endPoint x: 396, endPoint y: 262, distance: 72.0
click at [396, 263] on div "Lightness Saturation Temperature Lower Higher Lower Higher Cooler Warmer Update…" at bounding box center [327, 312] width 164 height 338
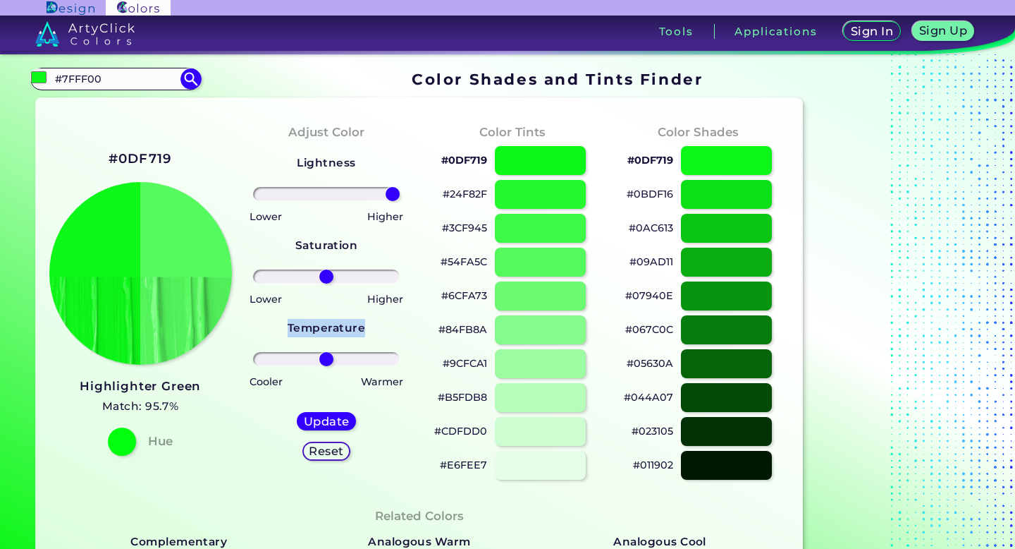
drag, startPoint x: 330, startPoint y: 187, endPoint x: 432, endPoint y: 190, distance: 101.6
type input "100"
click at [401, 192] on input "range" at bounding box center [326, 194] width 147 height 14
click at [323, 415] on h5 "Update" at bounding box center [326, 420] width 45 height 11
type input "#55fa5e"
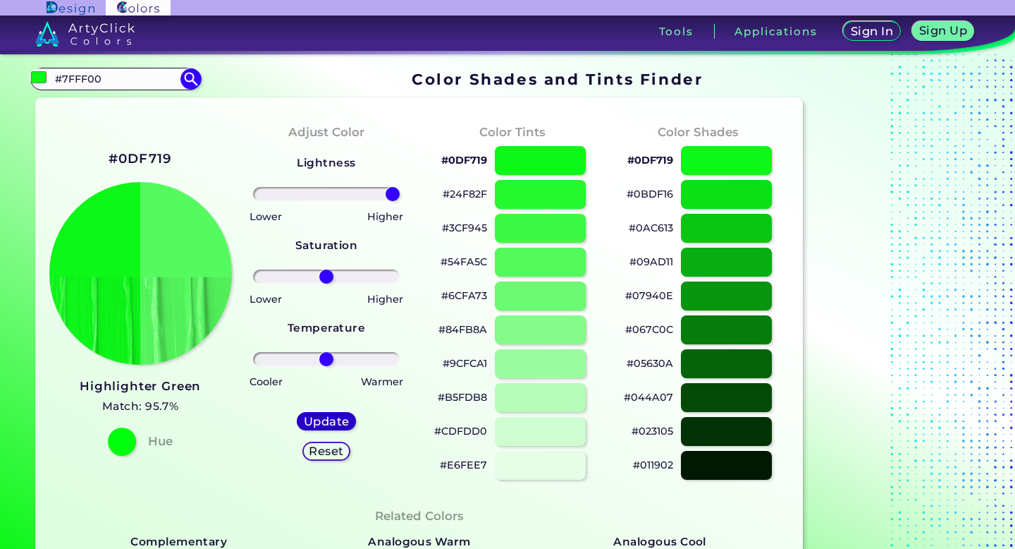
type input "0"
